Goal: Transaction & Acquisition: Purchase product/service

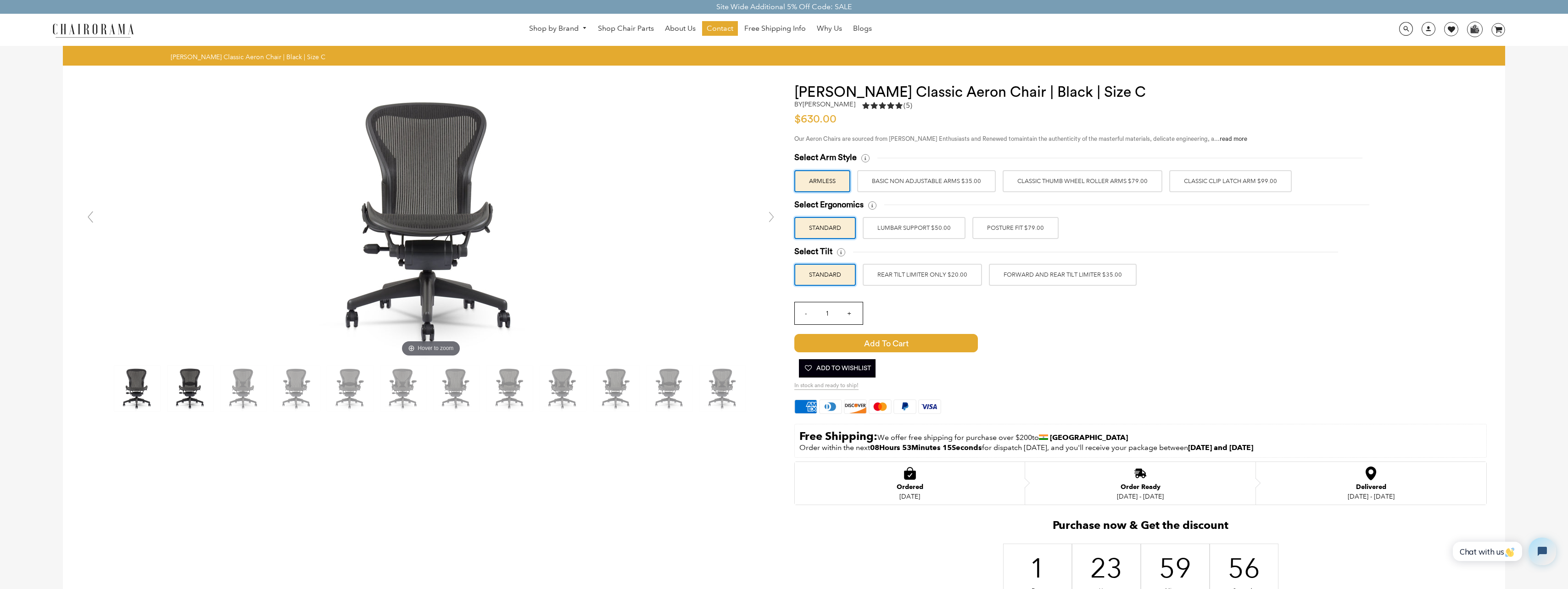
click at [185, 379] on img at bounding box center [190, 388] width 46 height 46
click at [283, 385] on img at bounding box center [296, 388] width 46 height 46
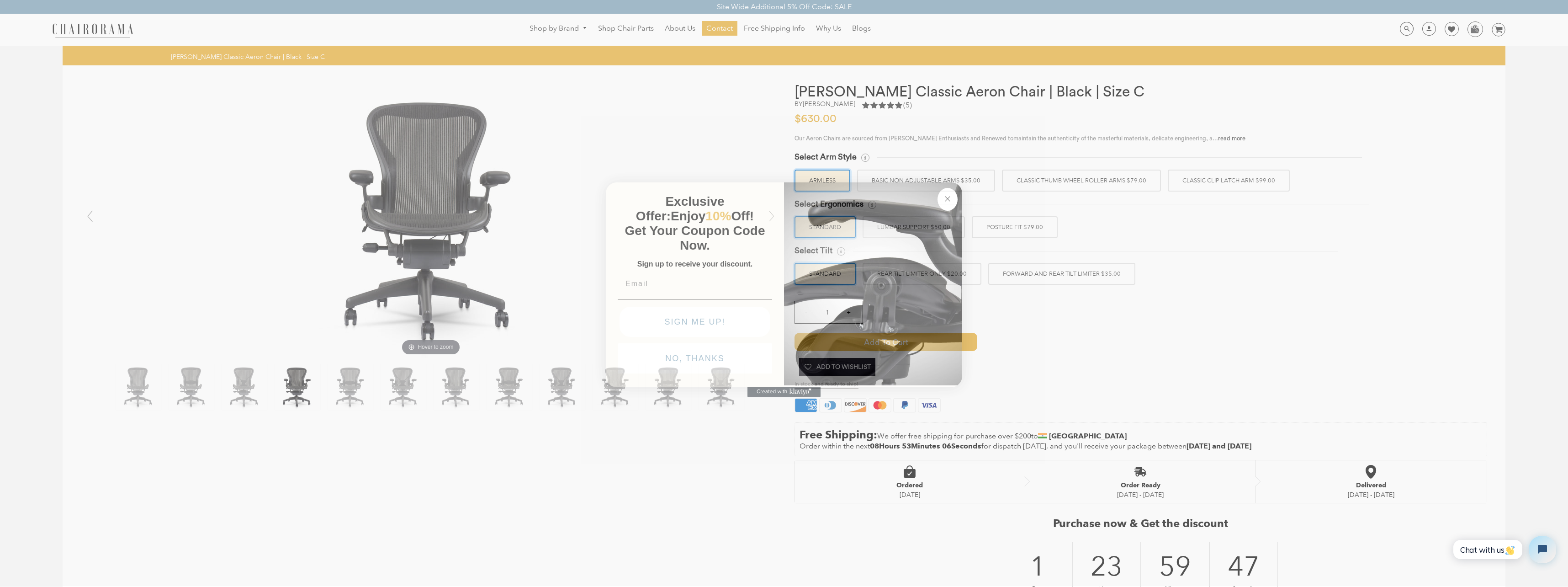
click at [461, 385] on div "Close dialog Exclusive Offer: Enjoy 10% Off! Get Your Coupon Code Now. Sign up …" at bounding box center [784, 292] width 1568 height 587
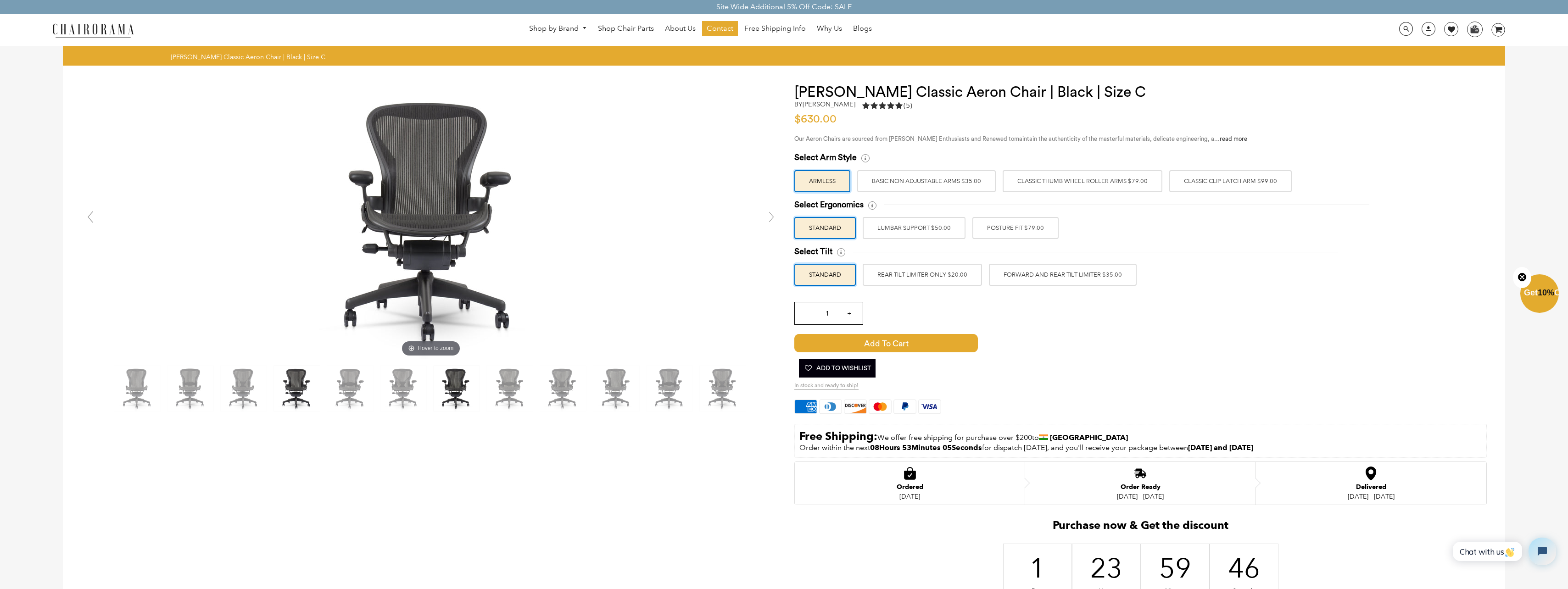
click at [463, 389] on img at bounding box center [456, 388] width 46 height 46
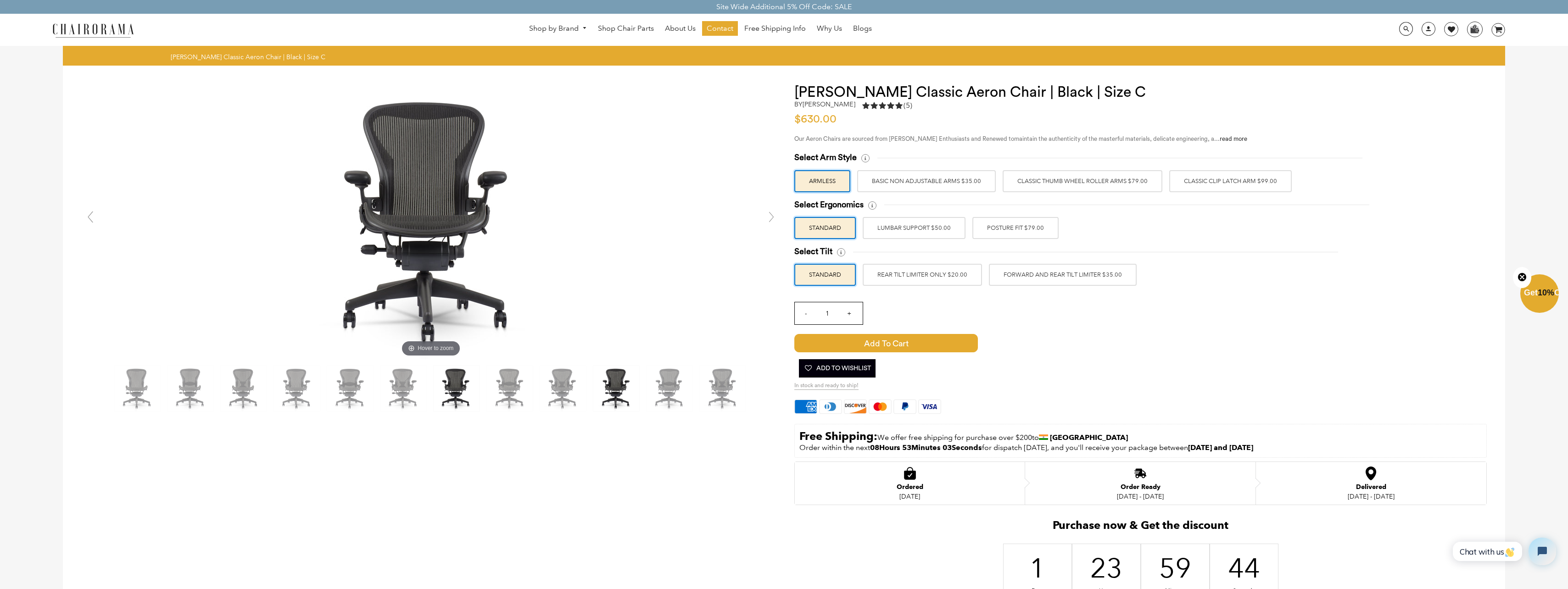
click at [619, 388] on img at bounding box center [616, 388] width 46 height 46
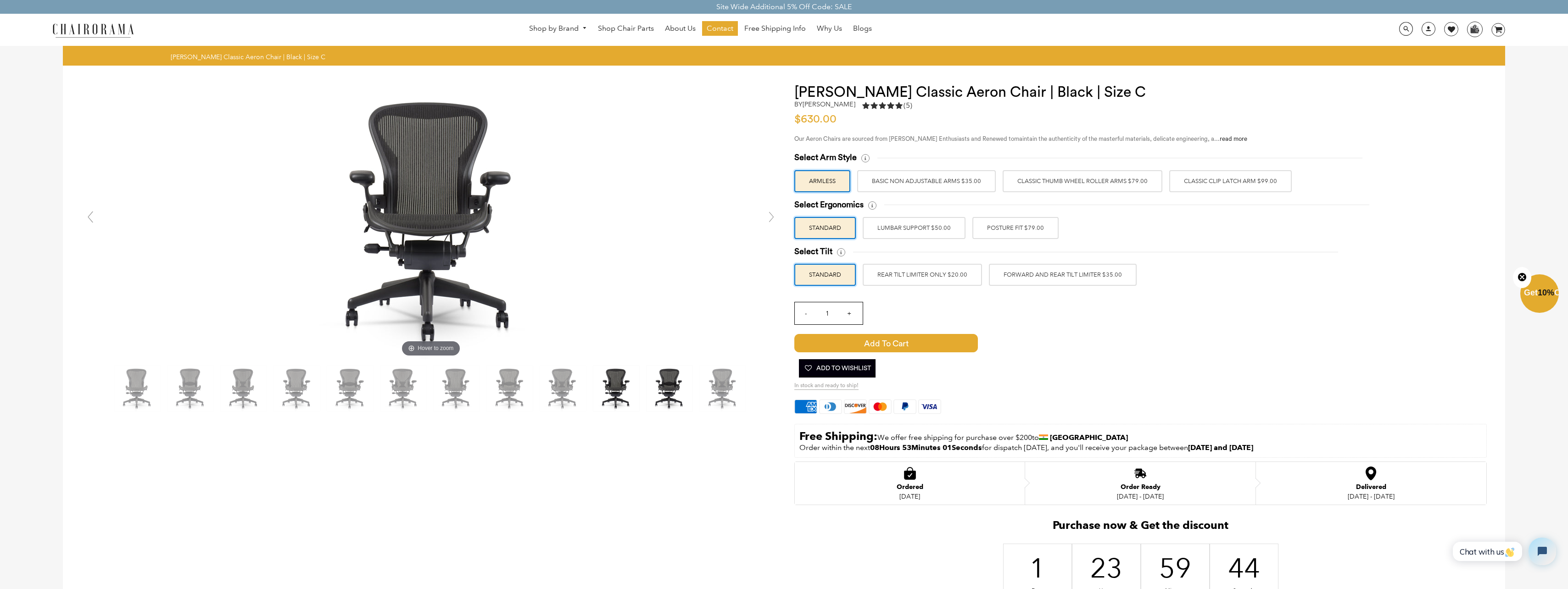
click at [660, 387] on img at bounding box center [669, 388] width 46 height 46
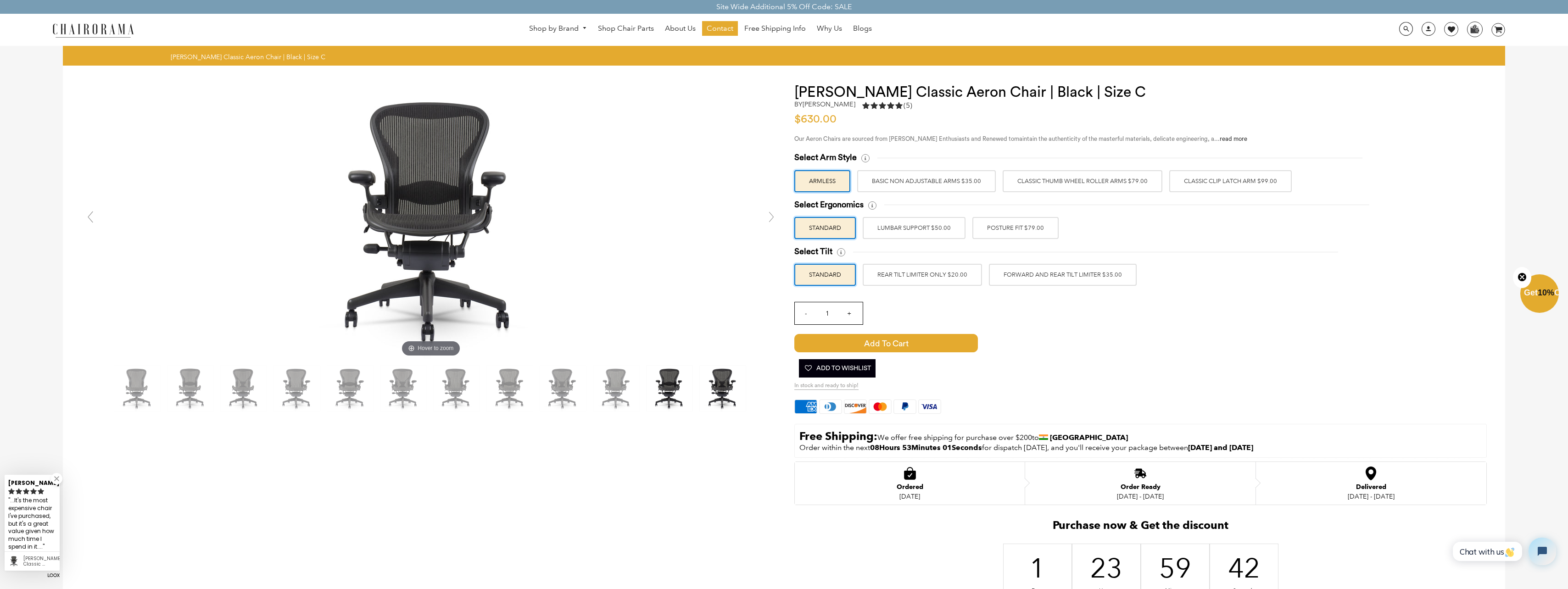
click at [700, 386] on img at bounding box center [723, 388] width 46 height 46
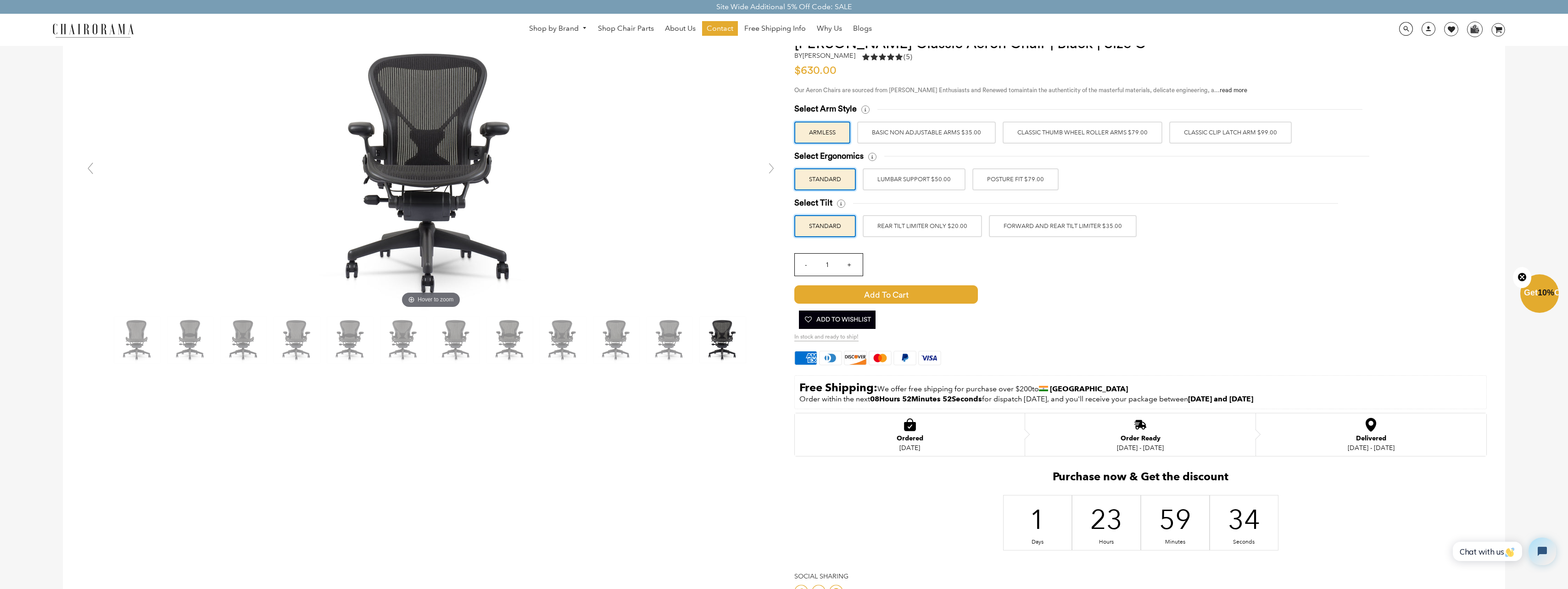
scroll to position [46, 0]
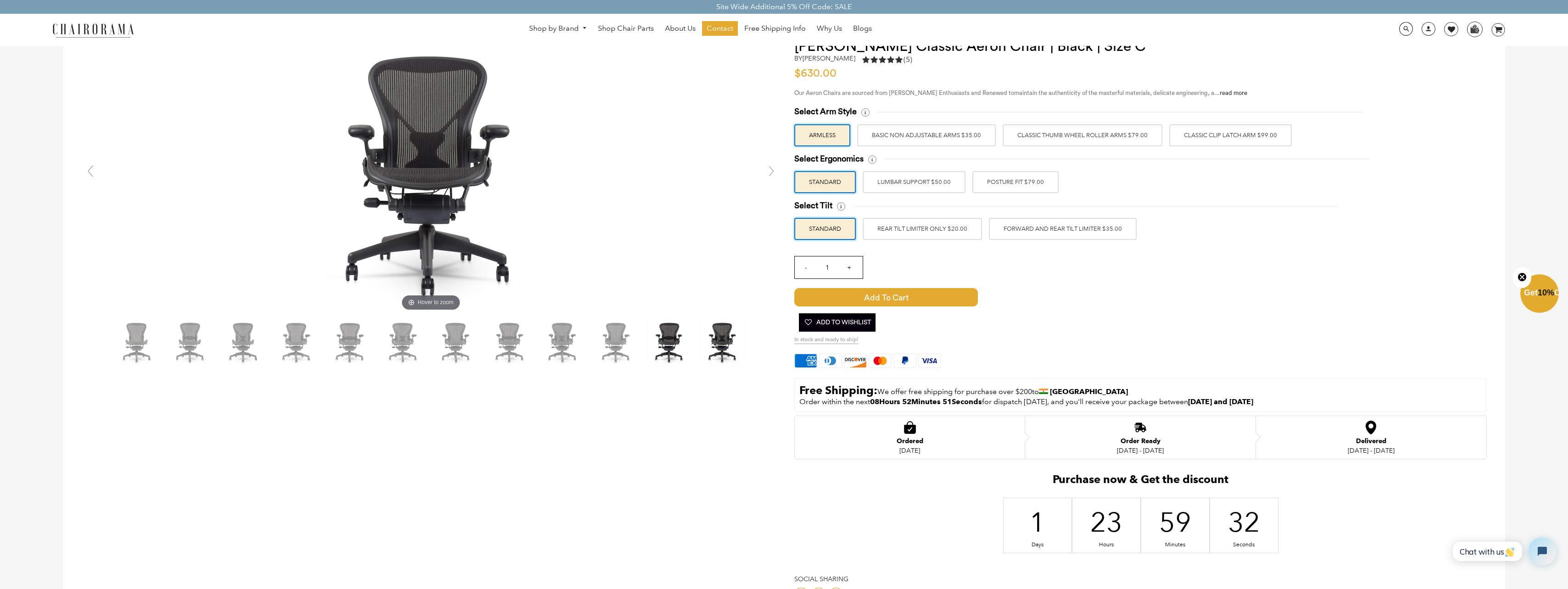
click at [678, 349] on img at bounding box center [669, 342] width 46 height 46
click at [702, 344] on img at bounding box center [723, 342] width 46 height 46
click at [663, 349] on img at bounding box center [669, 342] width 46 height 46
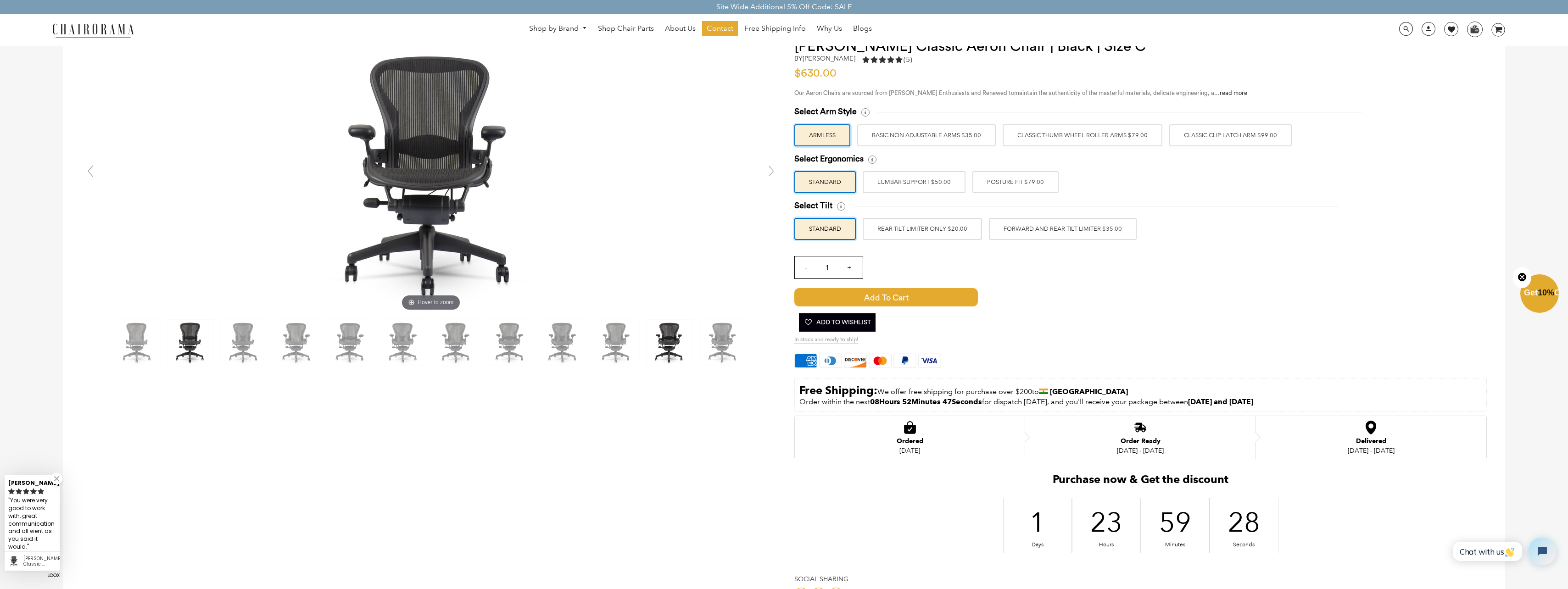
click at [206, 350] on img at bounding box center [190, 342] width 46 height 46
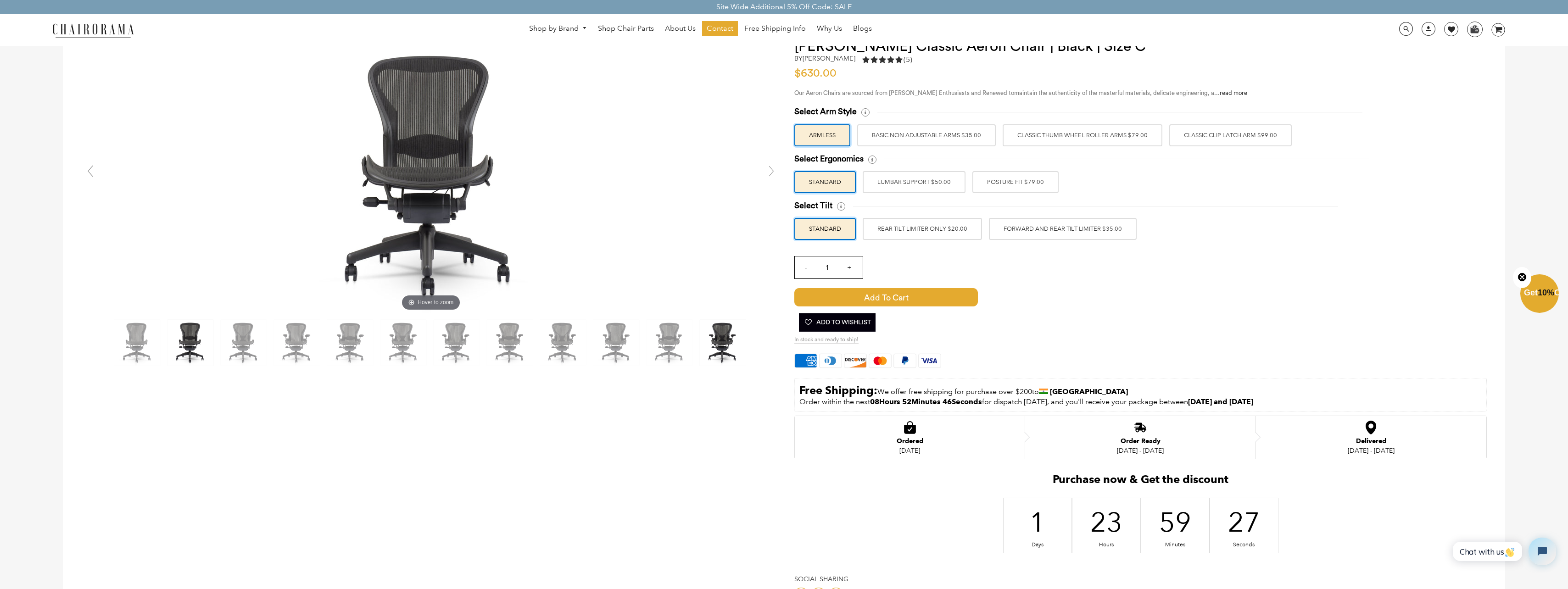
click at [710, 337] on img at bounding box center [723, 342] width 46 height 46
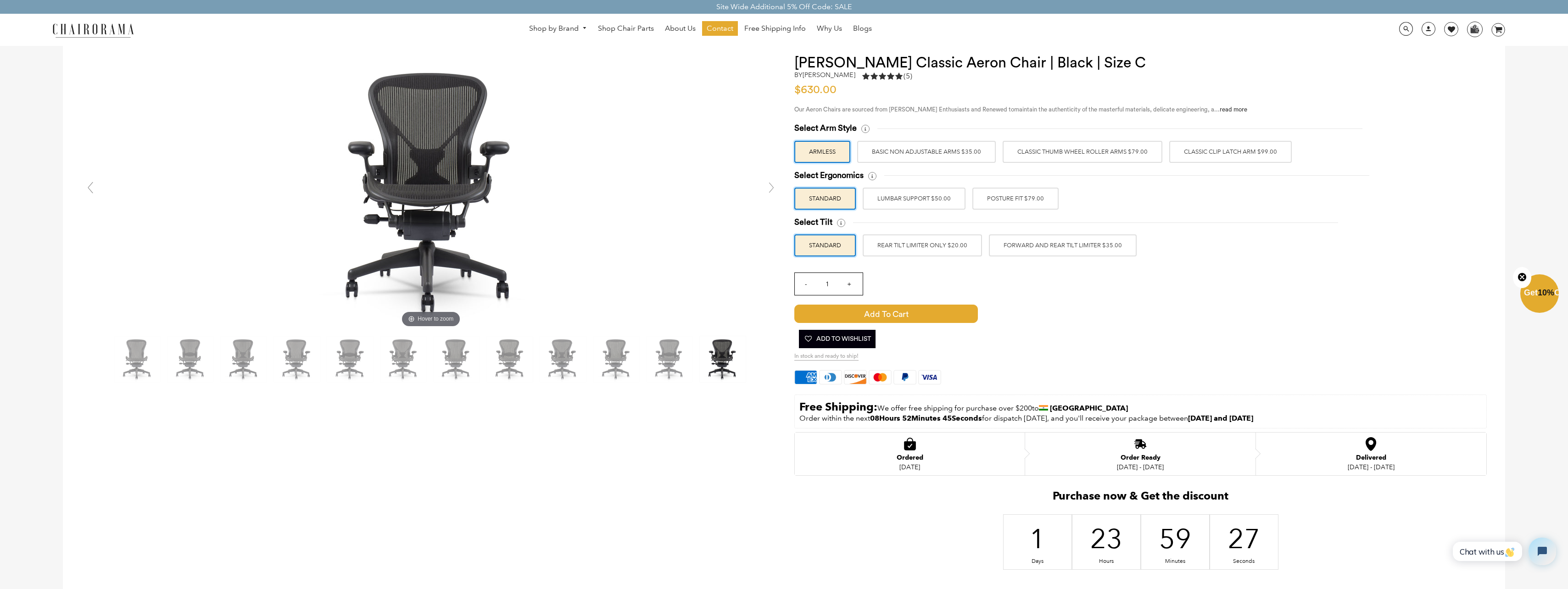
scroll to position [0, 0]
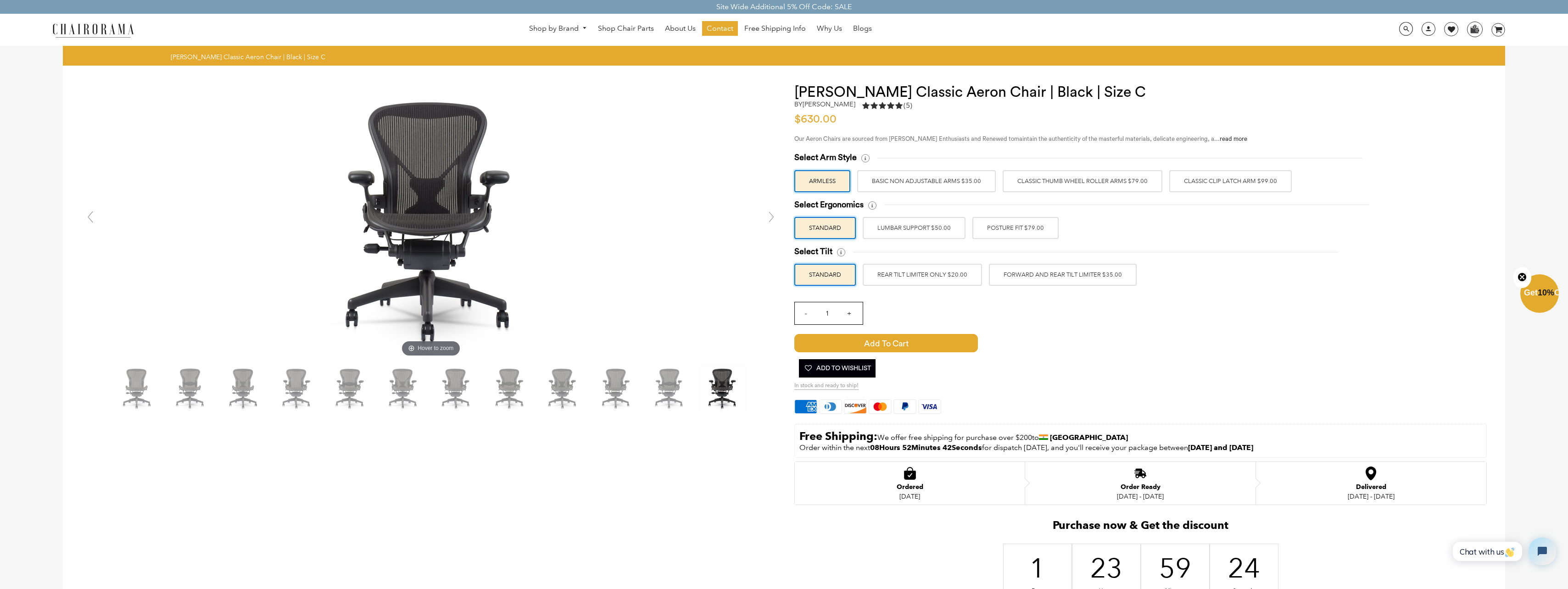
click at [894, 180] on label "BASIC NON ADJUSTABLE ARMS $35.00" at bounding box center [926, 181] width 139 height 22
click at [0, 0] on input "BASIC NON ADJUSTABLE ARMS $35.00" at bounding box center [0, 0] width 0 height 0
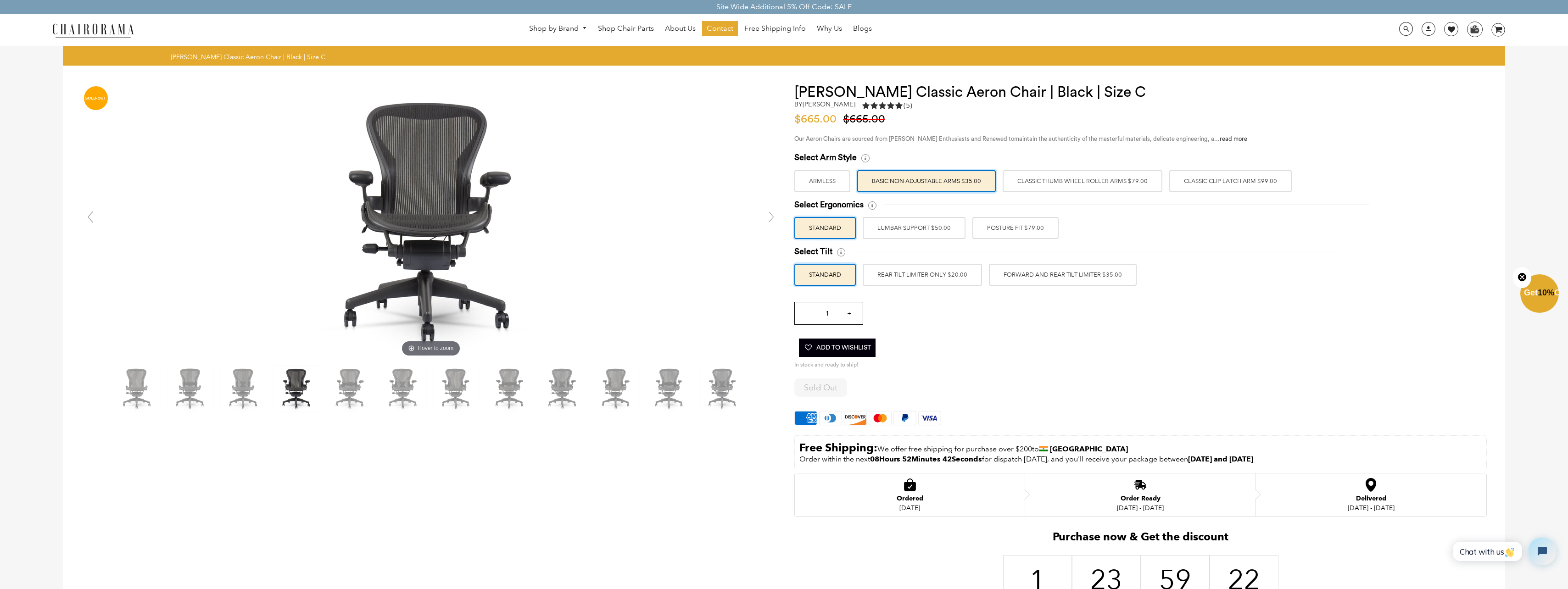
click at [821, 183] on label "ARMLESS" at bounding box center [822, 181] width 56 height 22
click at [0, 0] on input "ARMLESS" at bounding box center [0, 0] width 0 height 0
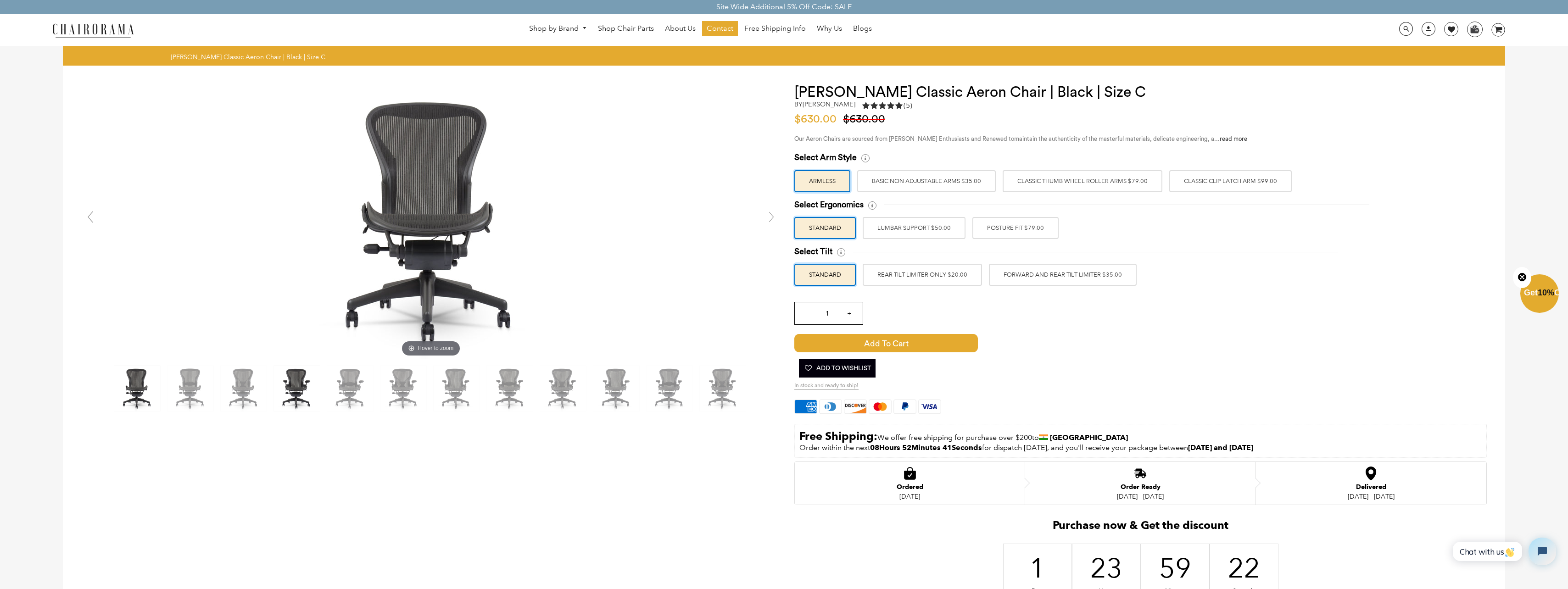
click at [896, 181] on label "BASIC NON ADJUSTABLE ARMS $35.00" at bounding box center [926, 181] width 139 height 22
click at [0, 0] on input "BASIC NON ADJUSTABLE ARMS $35.00" at bounding box center [0, 0] width 0 height 0
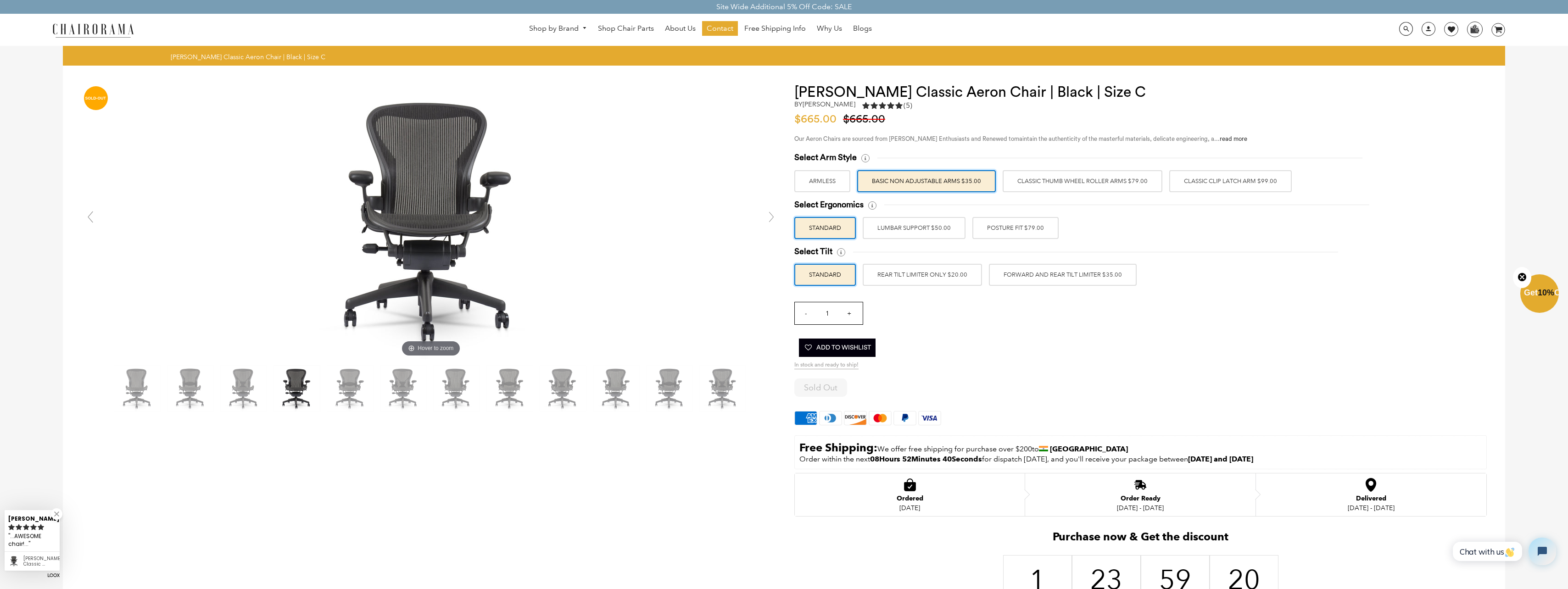
click at [1003, 180] on label "Classic Thumb Wheel Roller Arms $79.00" at bounding box center [1082, 181] width 160 height 22
click at [0, 0] on input "Classic Thumb Wheel Roller Arms $79.00" at bounding box center [0, 0] width 0 height 0
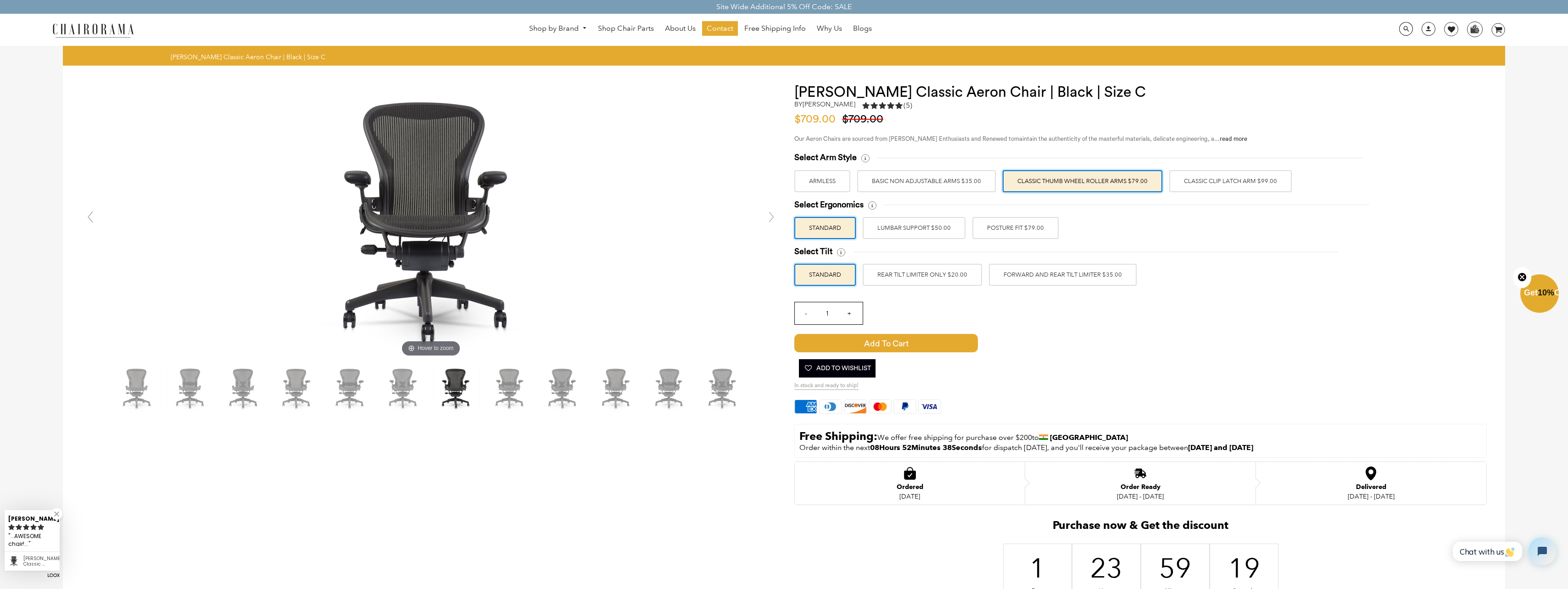
click at [1190, 178] on label "Classic Clip Latch Arm $99.00" at bounding box center [1230, 181] width 122 height 22
click at [0, 0] on input "Classic Clip Latch Arm $99.00" at bounding box center [0, 0] width 0 height 0
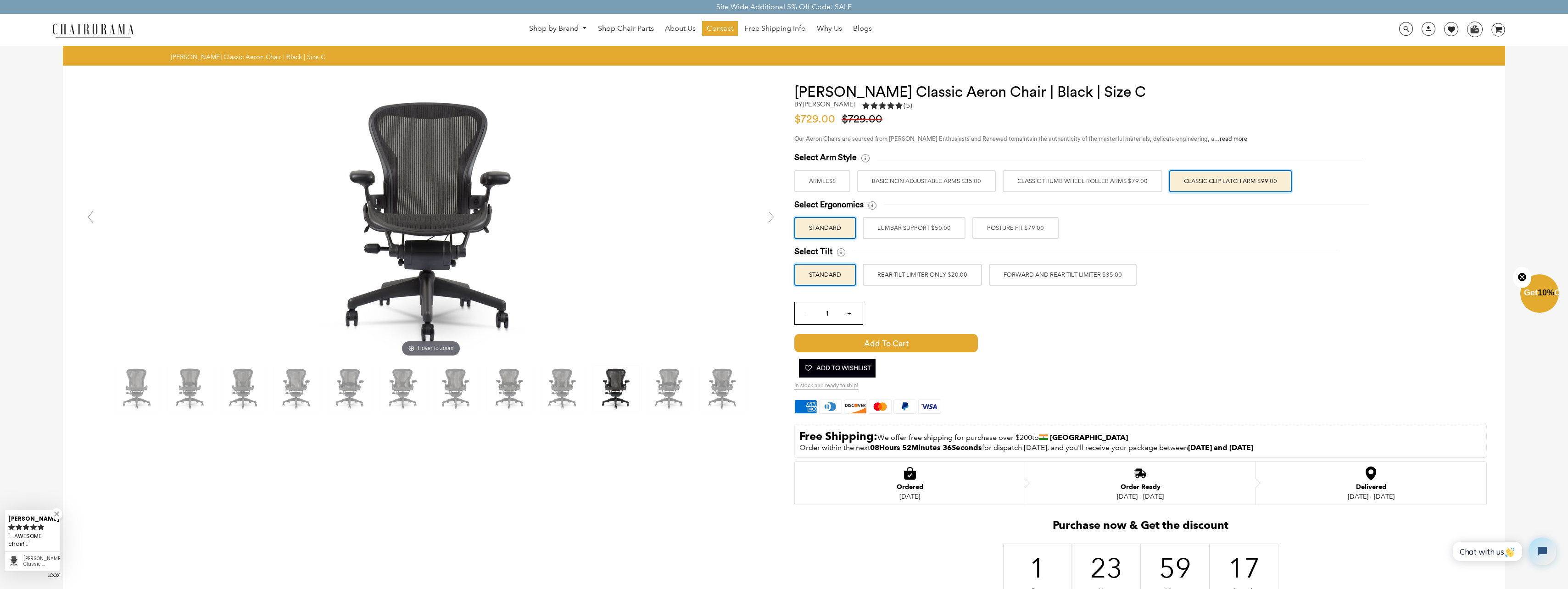
click at [1124, 186] on label "Classic Thumb Wheel Roller Arms $79.00" at bounding box center [1082, 181] width 160 height 22
click at [0, 0] on input "Classic Thumb Wheel Roller Arms $79.00" at bounding box center [0, 0] width 0 height 0
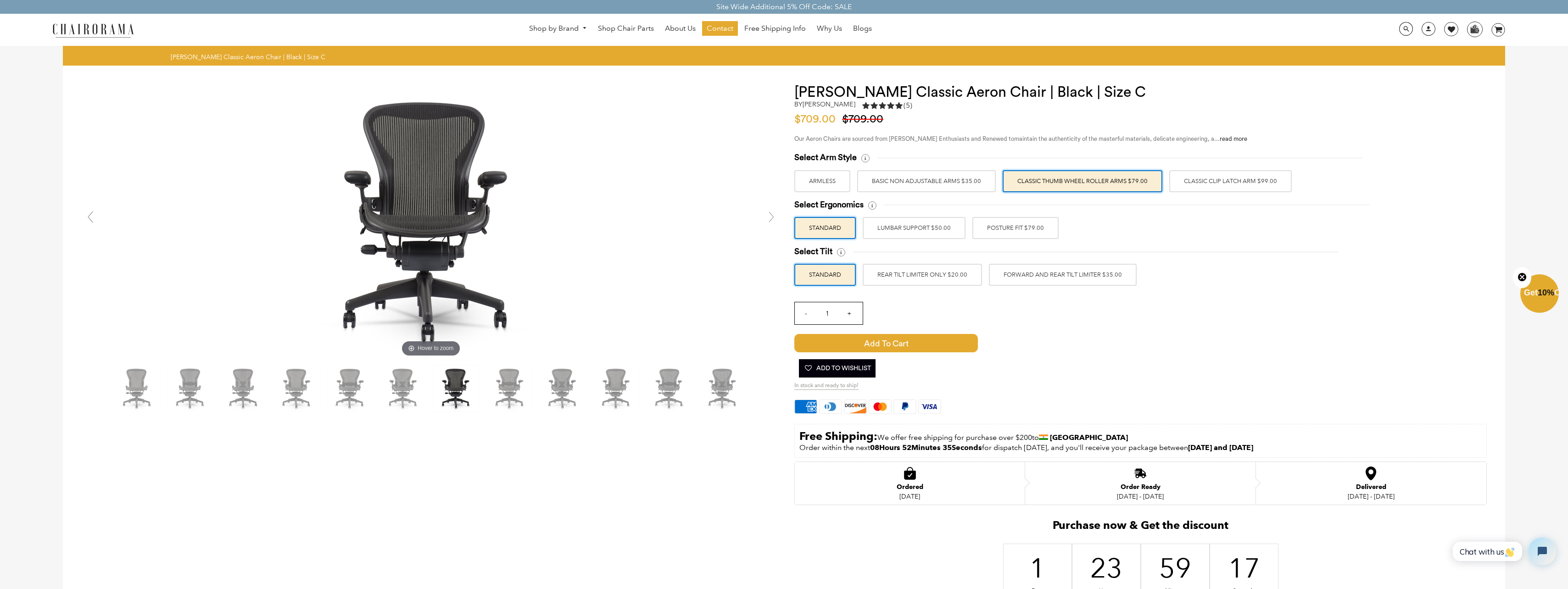
click at [968, 183] on label "BASIC NON ADJUSTABLE ARMS $35.00" at bounding box center [926, 181] width 139 height 22
click at [0, 0] on input "BASIC NON ADJUSTABLE ARMS $35.00" at bounding box center [0, 0] width 0 height 0
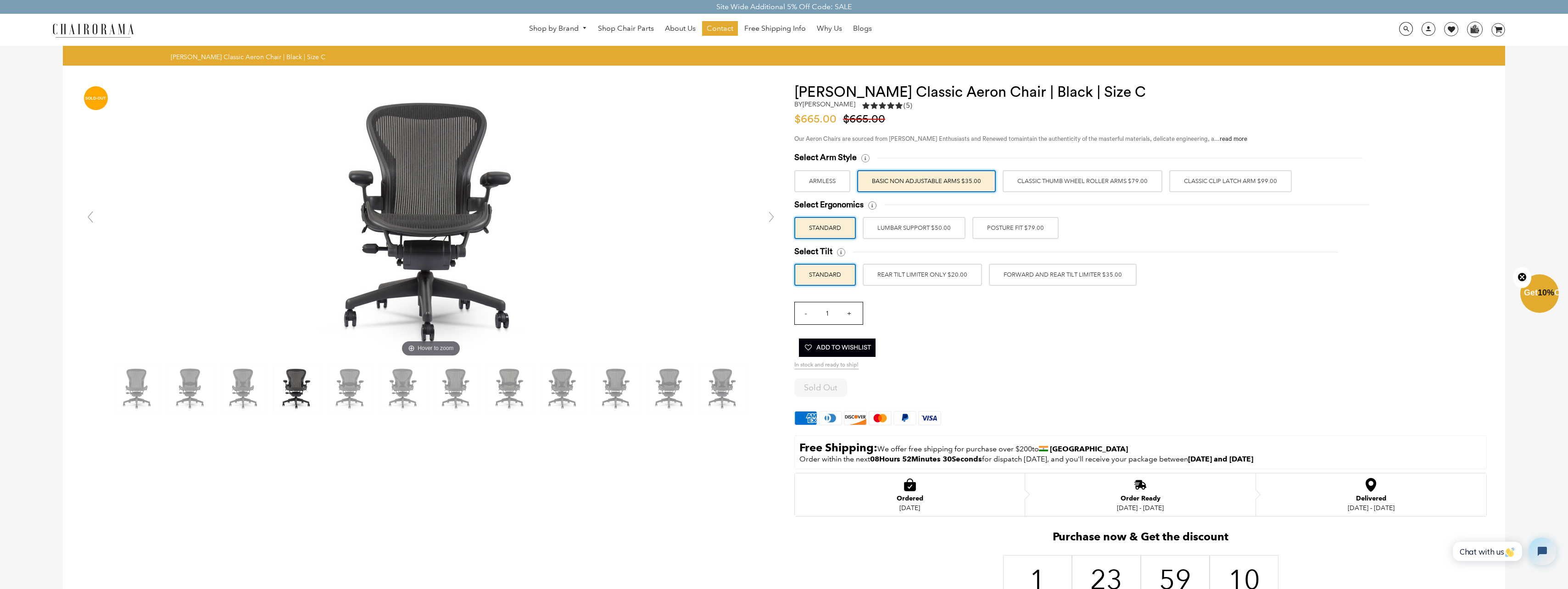
click at [1195, 182] on label "Classic Clip Latch Arm $99.00" at bounding box center [1230, 181] width 122 height 22
click at [0, 0] on input "Classic Clip Latch Arm $99.00" at bounding box center [0, 0] width 0 height 0
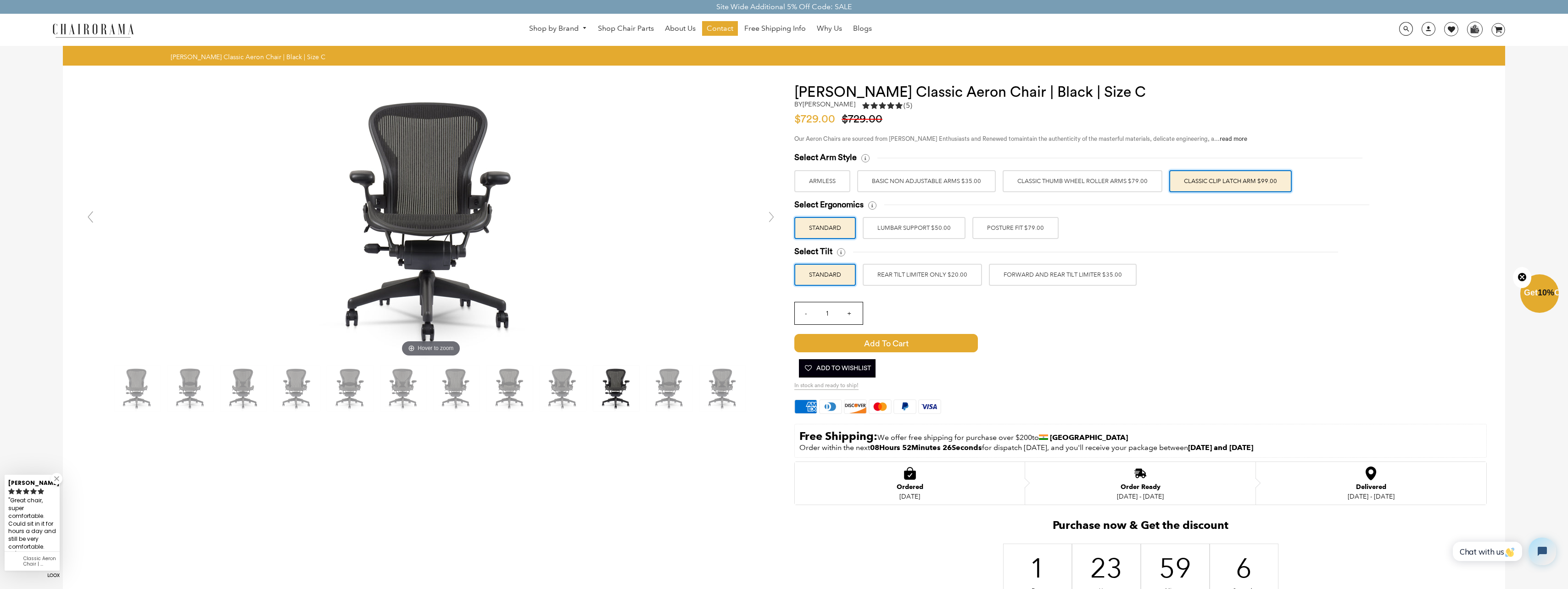
click at [886, 225] on label "LUMBAR SUPPORT $50.00" at bounding box center [914, 228] width 103 height 22
click at [0, 0] on input "LUMBAR SUPPORT $50.00" at bounding box center [0, 0] width 0 height 0
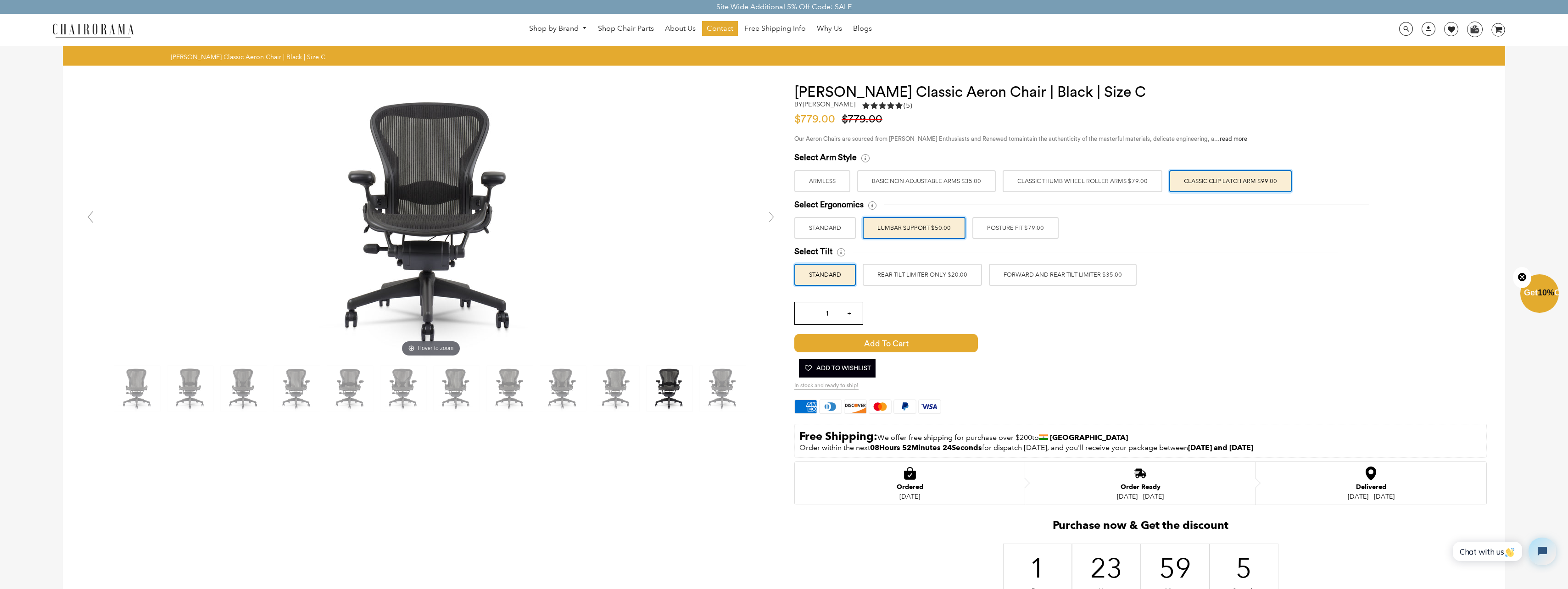
click at [1006, 225] on label "POSTURE FIT $79.00" at bounding box center [1015, 228] width 86 height 22
click at [0, 0] on input "POSTURE FIT $79.00" at bounding box center [0, 0] width 0 height 0
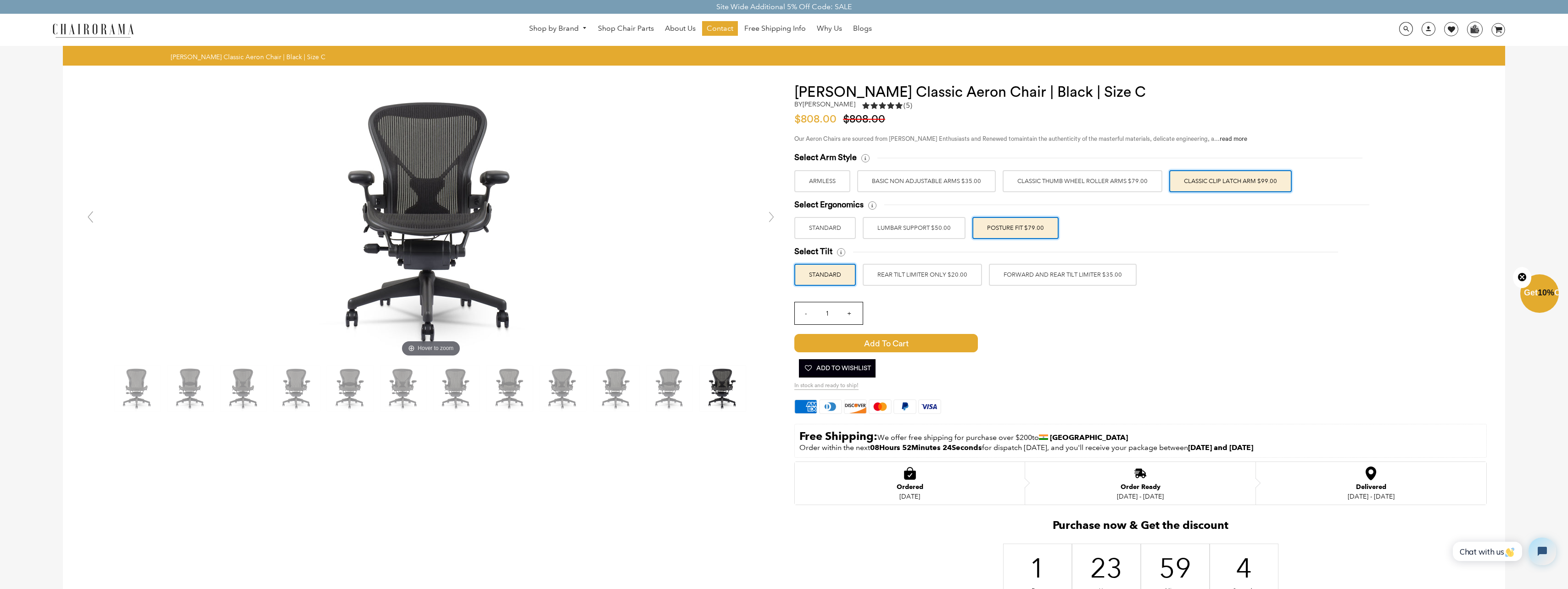
click at [948, 227] on label "LUMBAR SUPPORT $50.00" at bounding box center [914, 228] width 103 height 22
click at [0, 0] on input "LUMBAR SUPPORT $50.00" at bounding box center [0, 0] width 0 height 0
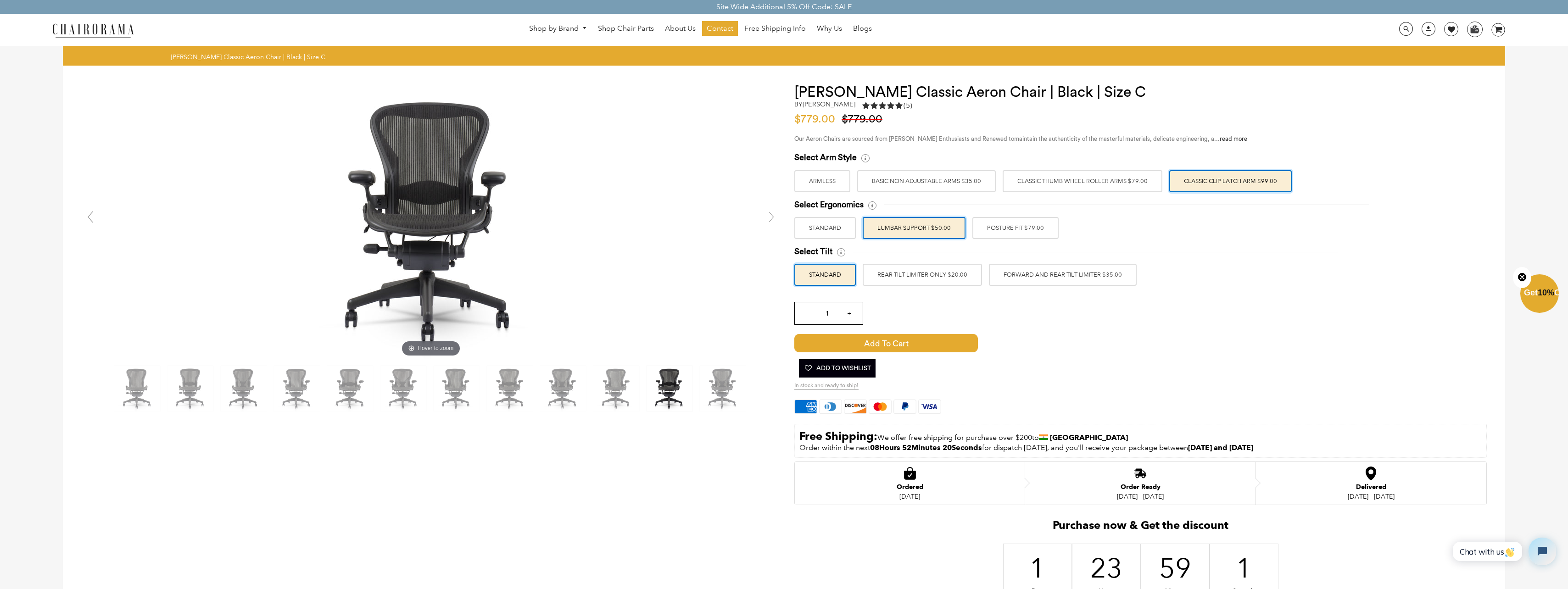
click at [922, 276] on label "REAR TILT LIMITER ONLY $20.00" at bounding box center [922, 275] width 119 height 22
click at [0, 0] on input "REAR TILT LIMITER ONLY $20.00" at bounding box center [0, 0] width 0 height 0
click at [1010, 269] on label "FORWARD AND REAR TILT LIMITER $35.00" at bounding box center [1063, 275] width 148 height 22
click at [0, 0] on input "FORWARD AND REAR TILT LIMITER $35.00" at bounding box center [0, 0] width 0 height 0
click at [930, 269] on label "REAR TILT LIMITER ONLY $20.00" at bounding box center [922, 275] width 119 height 22
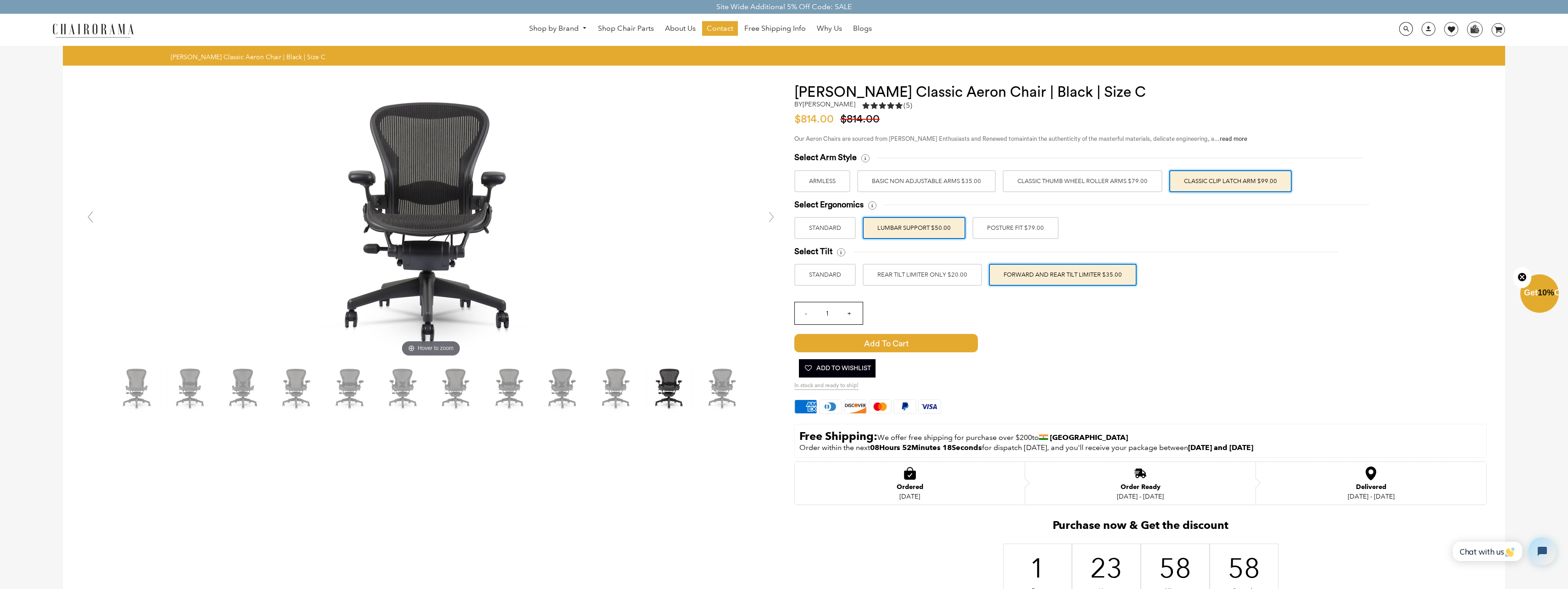
click at [0, 0] on input "REAR TILT LIMITER ONLY $20.00" at bounding box center [0, 0] width 0 height 0
click at [847, 276] on label "STANDARD" at bounding box center [825, 275] width 62 height 22
click at [0, 0] on input "STANDARD" at bounding box center [0, 0] width 0 height 0
click at [909, 274] on label "REAR TILT LIMITER ONLY $20.00" at bounding box center [922, 275] width 119 height 22
click at [0, 0] on input "REAR TILT LIMITER ONLY $20.00" at bounding box center [0, 0] width 0 height 0
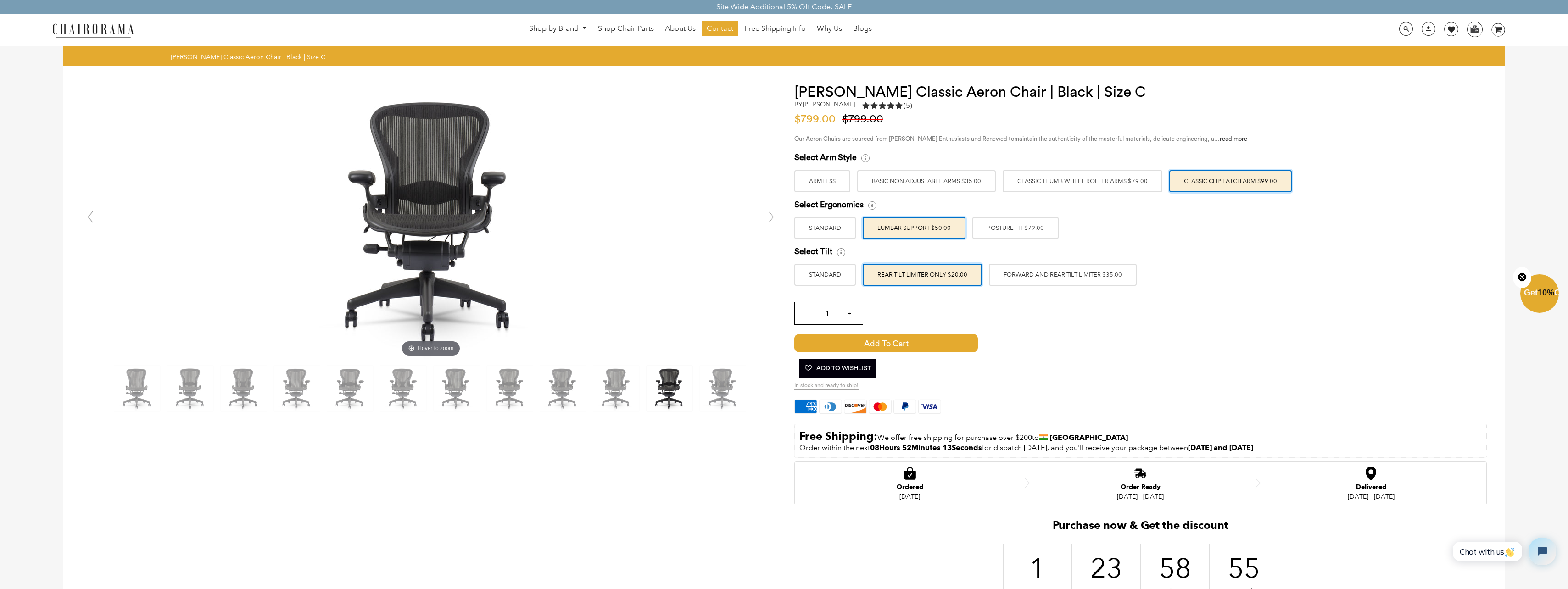
click at [1011, 277] on label "FORWARD AND REAR TILT LIMITER $35.00" at bounding box center [1063, 275] width 148 height 22
click at [0, 0] on input "FORWARD AND REAR TILT LIMITER $35.00" at bounding box center [0, 0] width 0 height 0
click at [919, 279] on label "REAR TILT LIMITER ONLY $20.00" at bounding box center [922, 275] width 119 height 22
click at [0, 0] on input "REAR TILT LIMITER ONLY $20.00" at bounding box center [0, 0] width 0 height 0
click at [1032, 273] on label "FORWARD AND REAR TILT LIMITER $35.00" at bounding box center [1063, 275] width 148 height 22
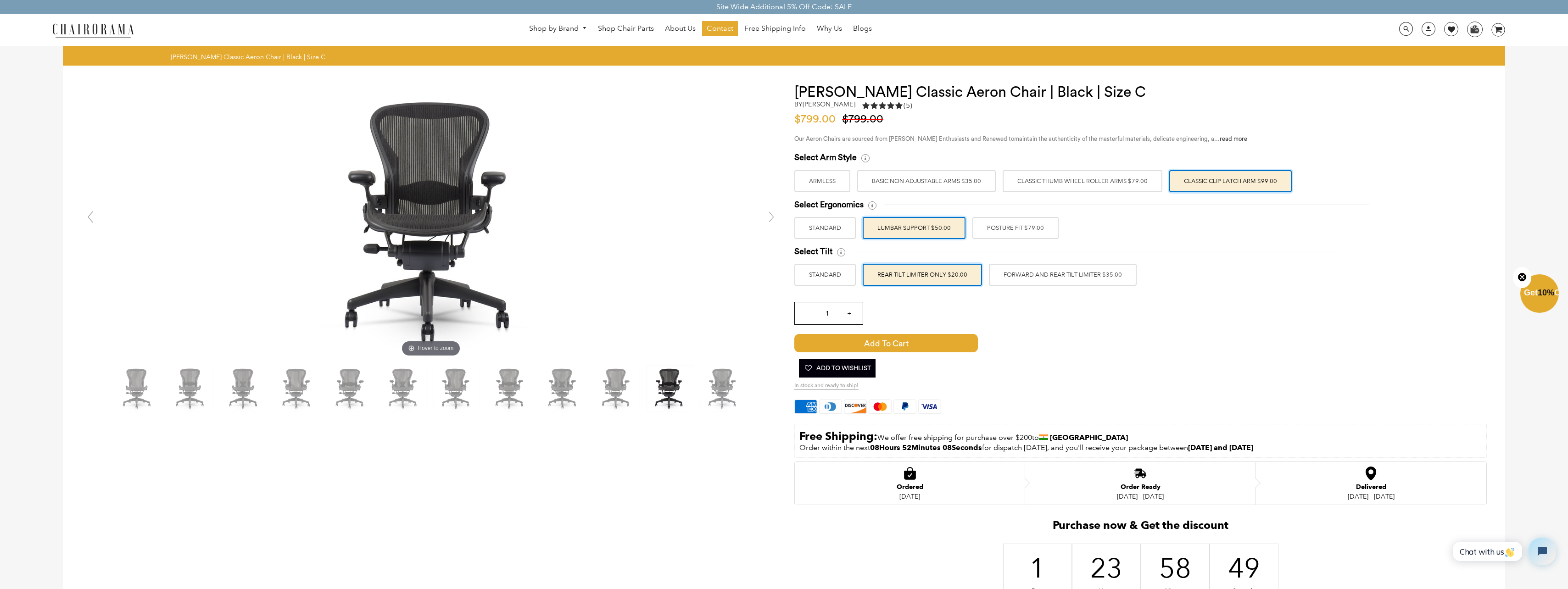
click at [0, 0] on input "FORWARD AND REAR TILT LIMITER $35.00" at bounding box center [0, 0] width 0 height 0
click at [936, 276] on label "REAR TILT LIMITER ONLY $20.00" at bounding box center [922, 275] width 119 height 22
click at [0, 0] on input "REAR TILT LIMITER ONLY $20.00" at bounding box center [0, 0] width 0 height 0
click at [997, 273] on label "FORWARD AND REAR TILT LIMITER $35.00" at bounding box center [1063, 275] width 148 height 22
click at [0, 0] on input "FORWARD AND REAR TILT LIMITER $35.00" at bounding box center [0, 0] width 0 height 0
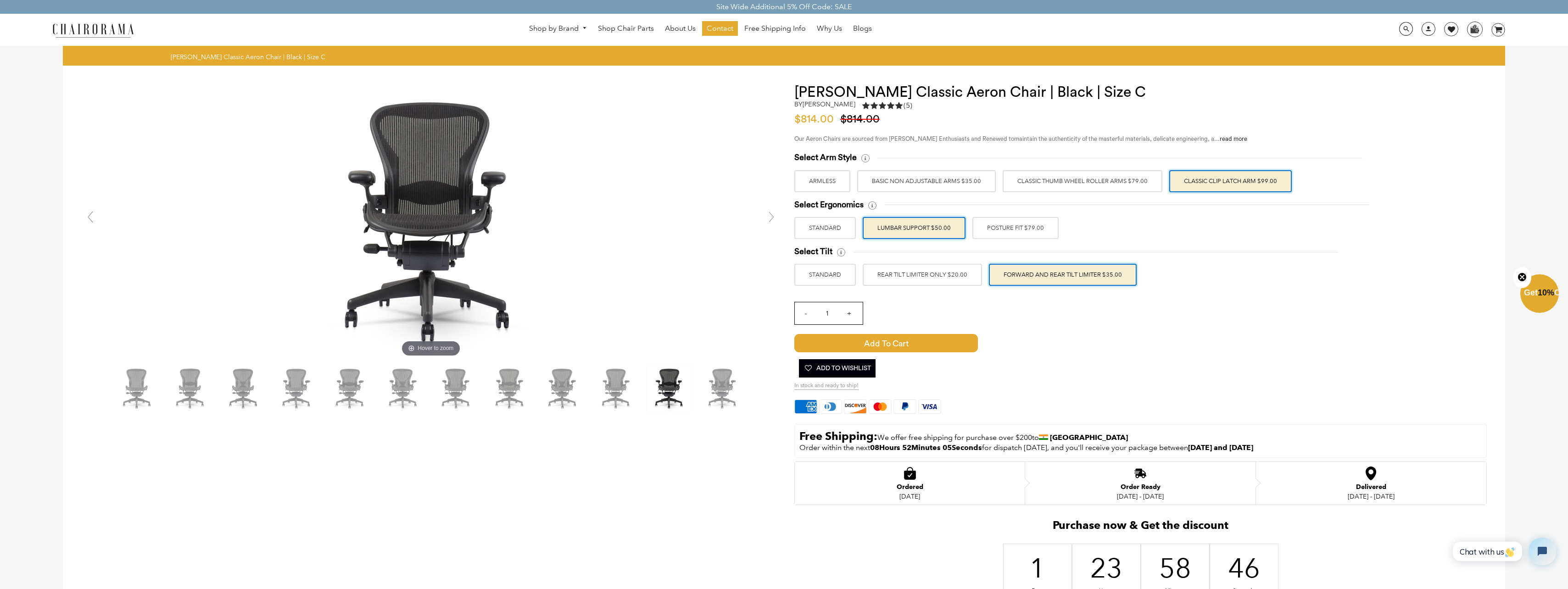
click at [940, 273] on label "REAR TILT LIMITER ONLY $20.00" at bounding box center [922, 275] width 119 height 22
click at [0, 0] on input "REAR TILT LIMITER ONLY $20.00" at bounding box center [0, 0] width 0 height 0
click at [1011, 272] on label "FORWARD AND REAR TILT LIMITER $35.00" at bounding box center [1063, 275] width 148 height 22
click at [0, 0] on input "FORWARD AND REAR TILT LIMITER $35.00" at bounding box center [0, 0] width 0 height 0
click at [946, 279] on label "REAR TILT LIMITER ONLY $20.00" at bounding box center [922, 275] width 119 height 22
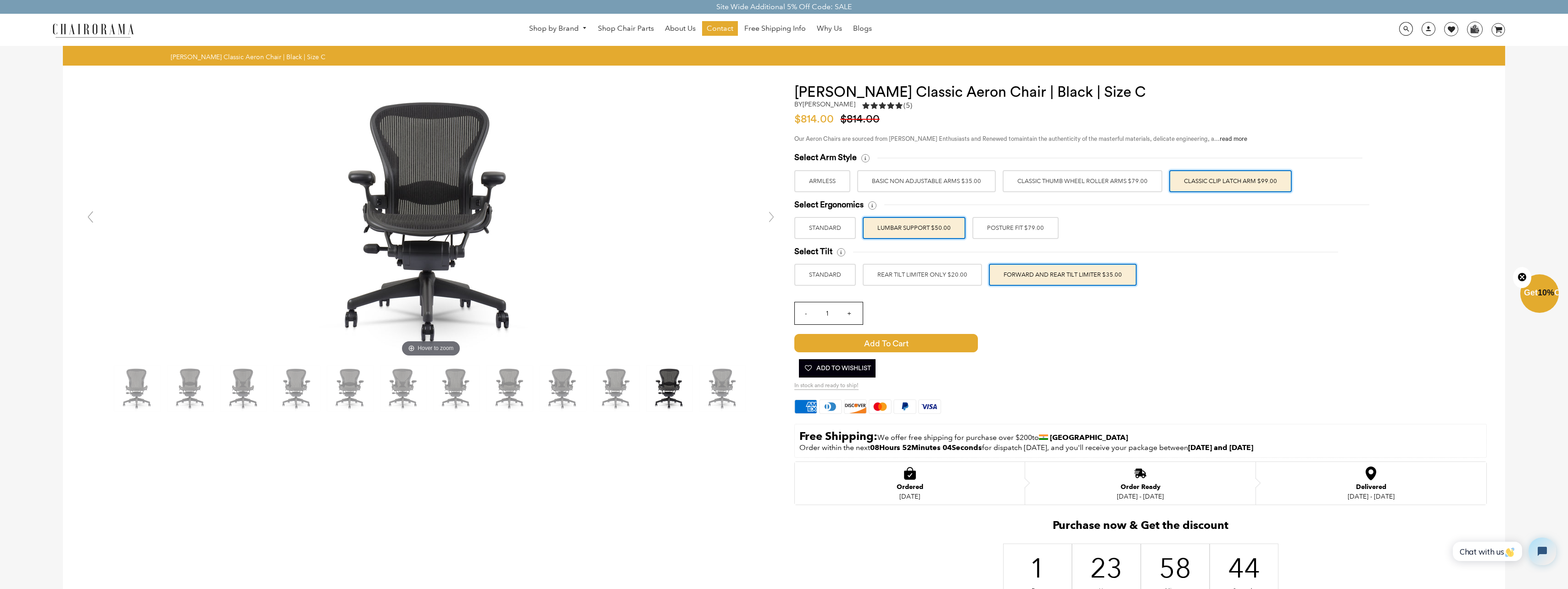
click at [0, 0] on input "REAR TILT LIMITER ONLY $20.00" at bounding box center [0, 0] width 0 height 0
